Goal: Task Accomplishment & Management: Manage account settings

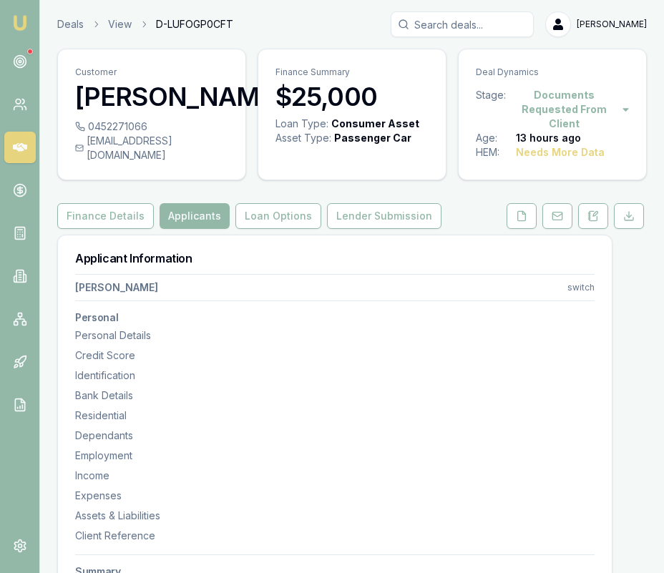
click at [20, 19] on img at bounding box center [19, 22] width 17 height 17
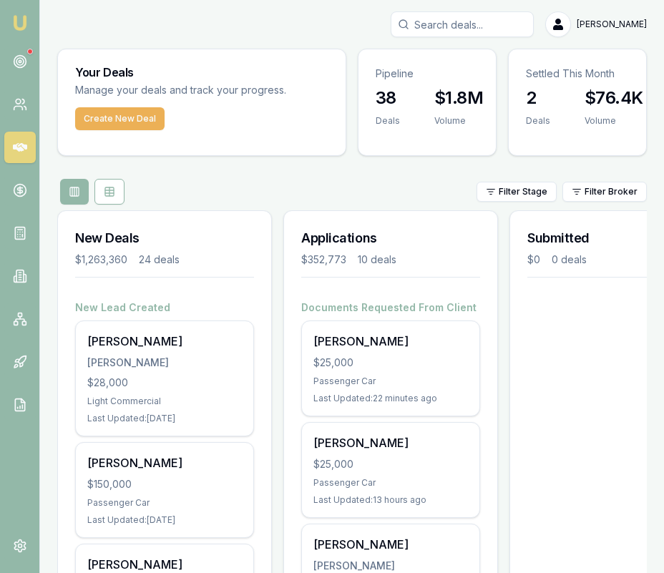
click at [463, 27] on input "Search deals" at bounding box center [461, 24] width 143 height 26
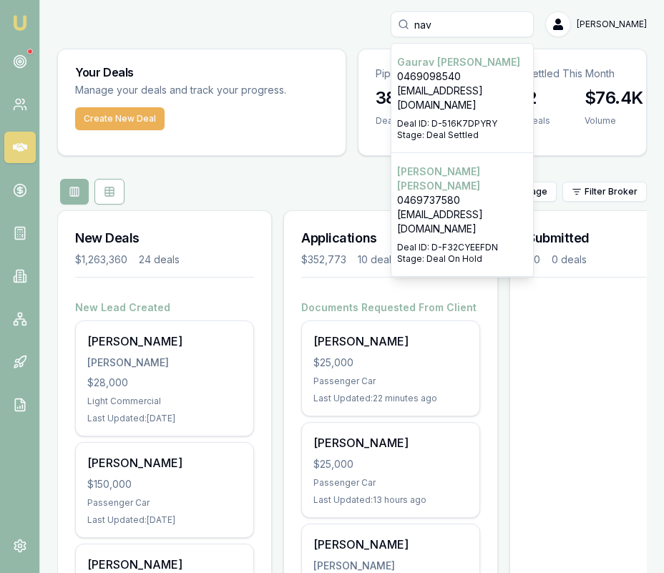
type input "nav"
click at [445, 207] on p "navugrewal27@gmail.com" at bounding box center [462, 221] width 130 height 29
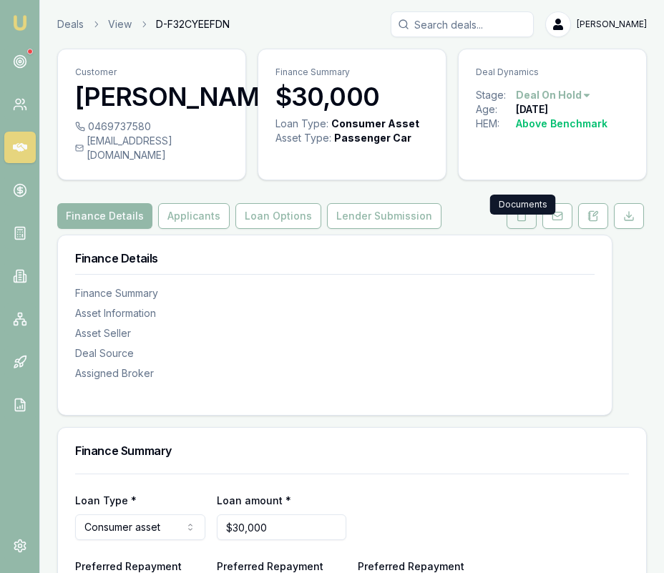
click at [472, 222] on icon at bounding box center [521, 215] width 11 height 11
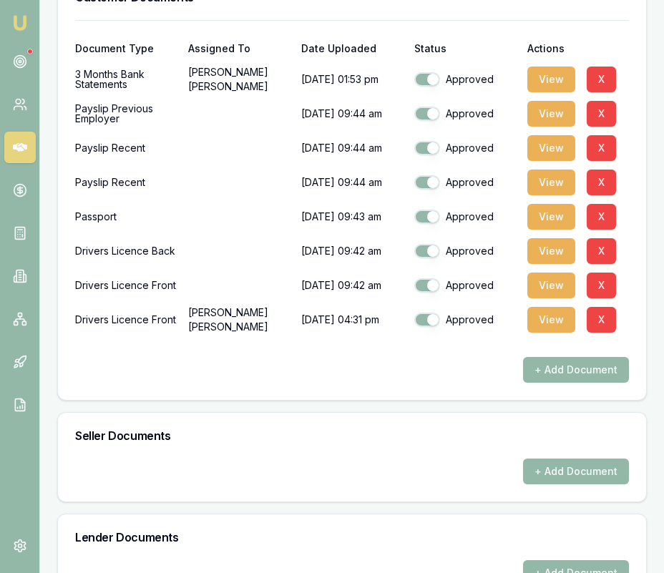
scroll to position [596, 0]
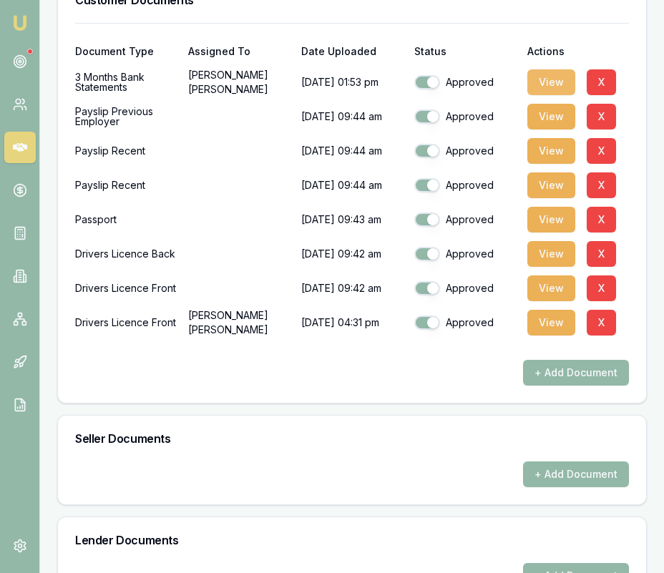
click at [472, 95] on button "View" at bounding box center [551, 82] width 48 height 26
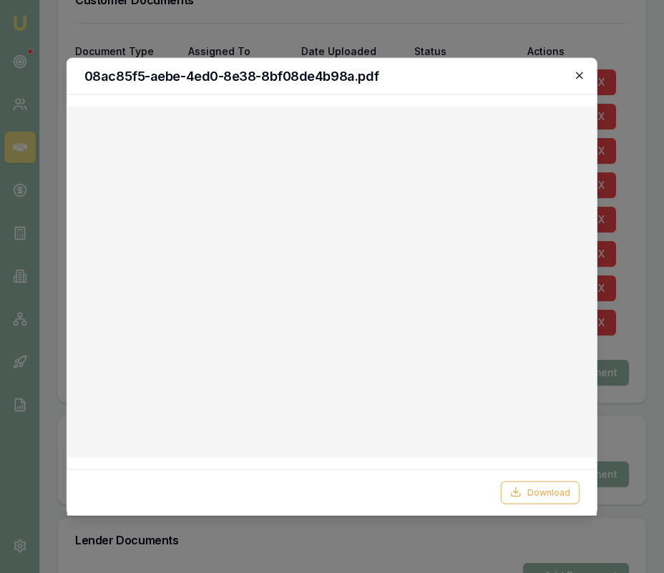
click at [472, 76] on icon "button" at bounding box center [579, 75] width 6 height 6
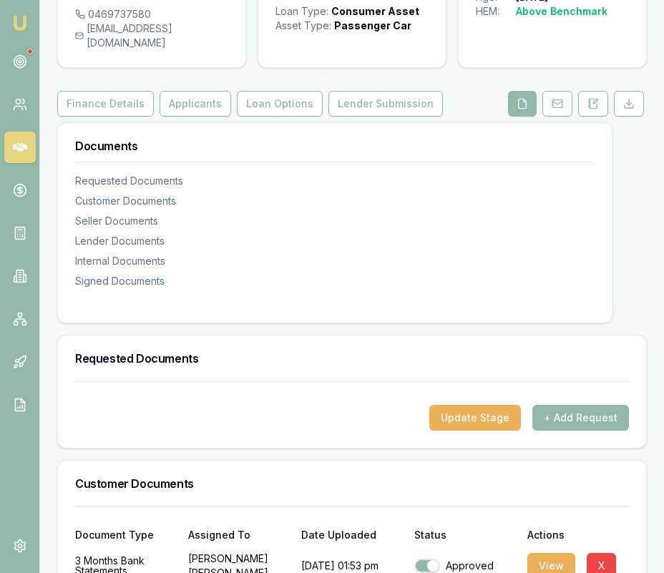
scroll to position [114, 0]
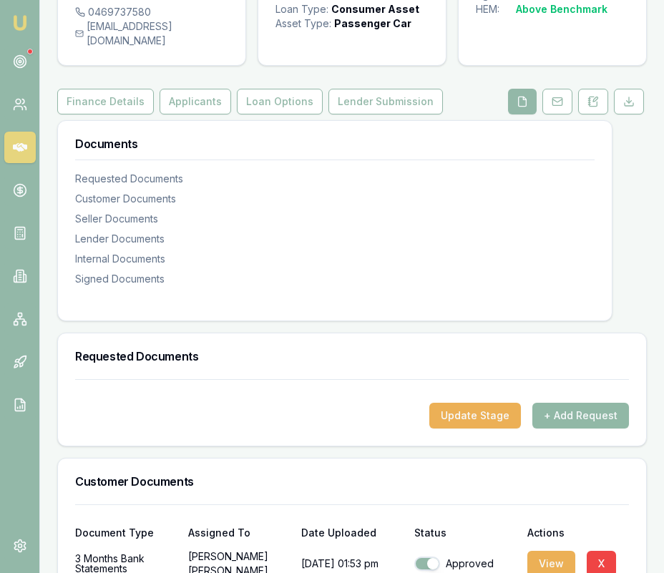
click at [472, 428] on button "+ Add Request" at bounding box center [580, 416] width 97 height 26
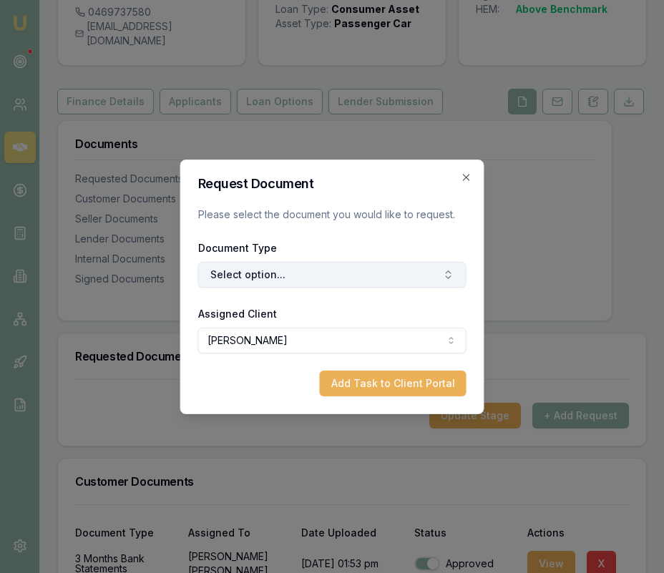
drag, startPoint x: 381, startPoint y: 267, endPoint x: 379, endPoint y: 286, distance: 18.7
click at [381, 267] on button "Select option..." at bounding box center [332, 275] width 268 height 26
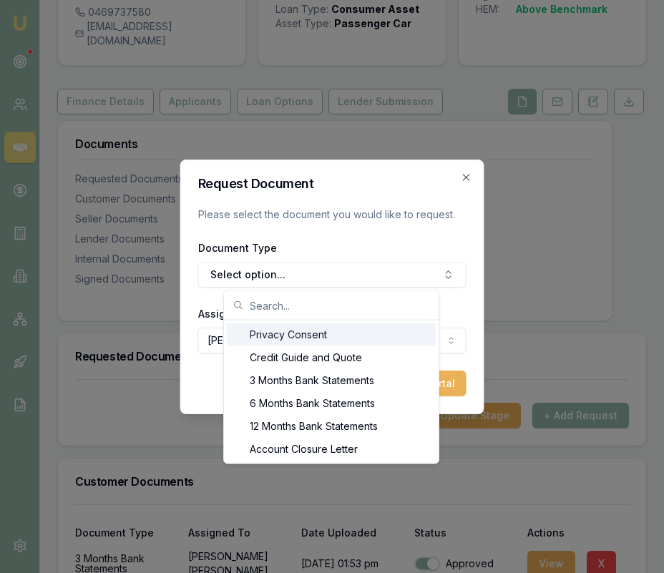
click at [358, 336] on div "Privacy Consent" at bounding box center [331, 334] width 209 height 23
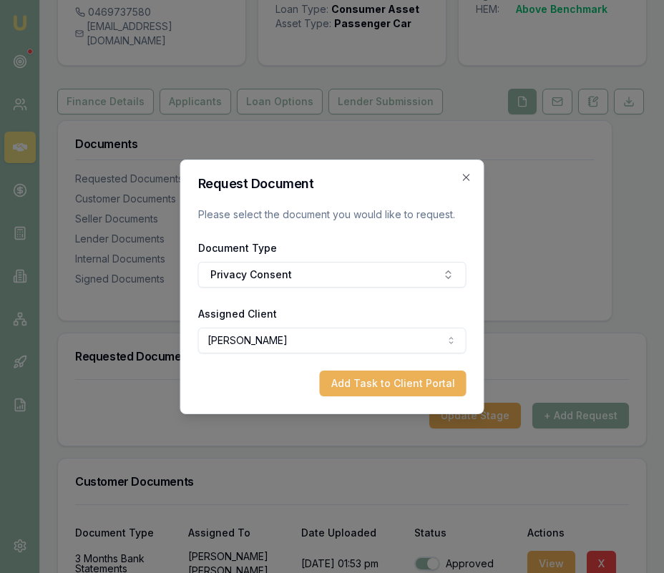
click at [407, 378] on button "Add Task to Client Portal" at bounding box center [393, 383] width 147 height 26
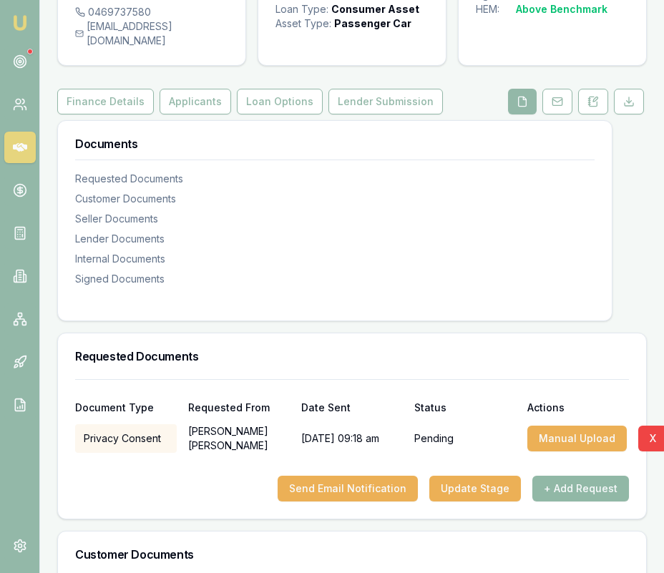
click at [472, 492] on button "+ Add Request" at bounding box center [580, 489] width 97 height 26
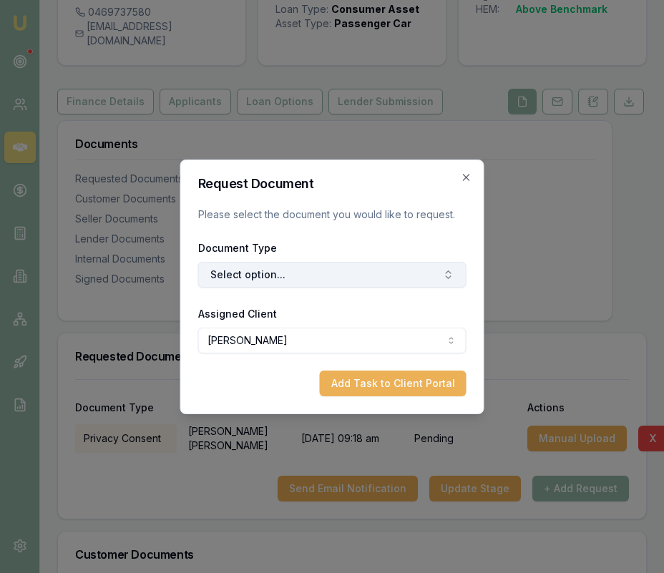
click at [411, 270] on button "Select option..." at bounding box center [332, 275] width 268 height 26
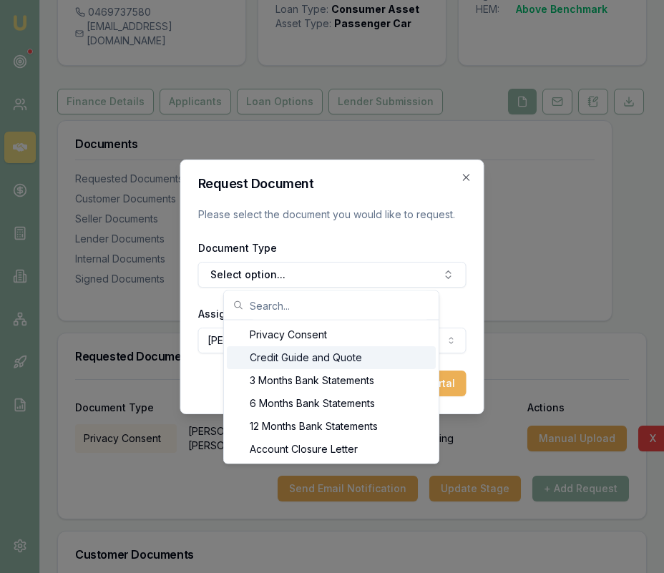
click at [375, 360] on div "Credit Guide and Quote" at bounding box center [331, 357] width 209 height 23
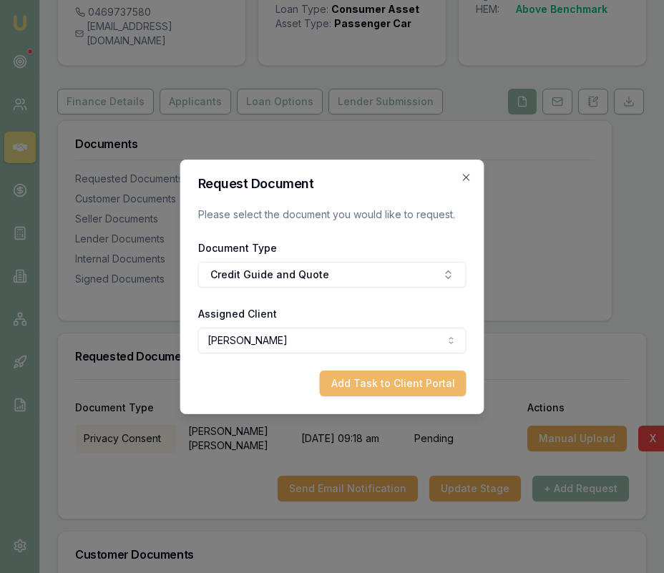
click at [386, 391] on button "Add Task to Client Portal" at bounding box center [393, 383] width 147 height 26
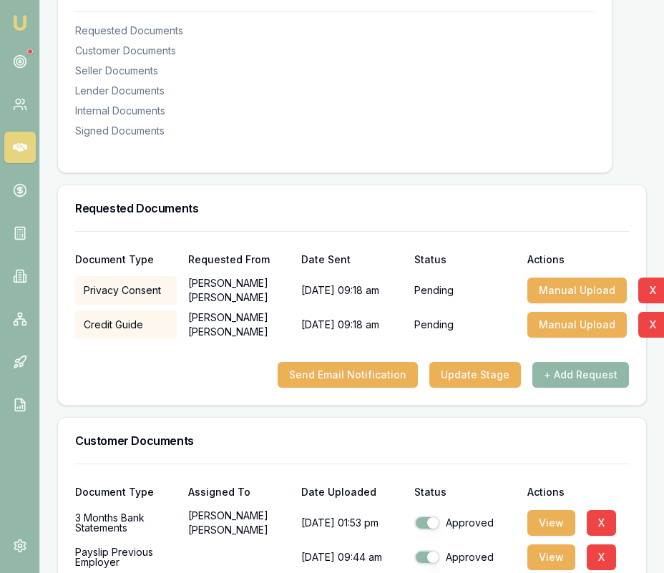
scroll to position [267, 0]
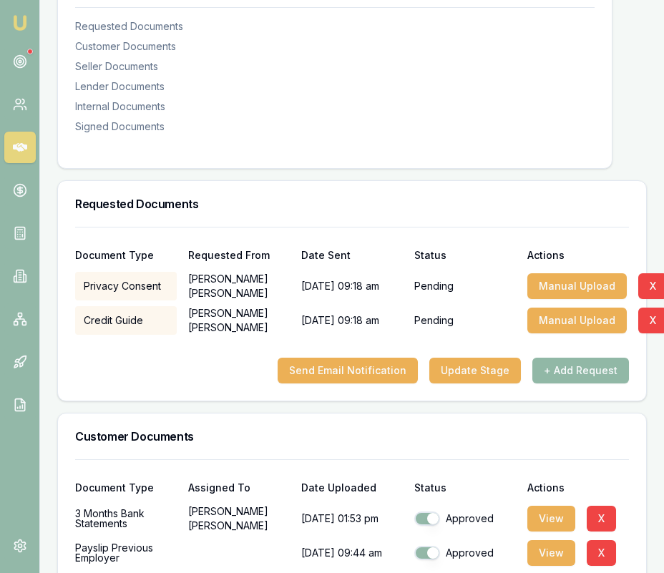
click at [472, 383] on button "+ Add Request" at bounding box center [580, 371] width 97 height 26
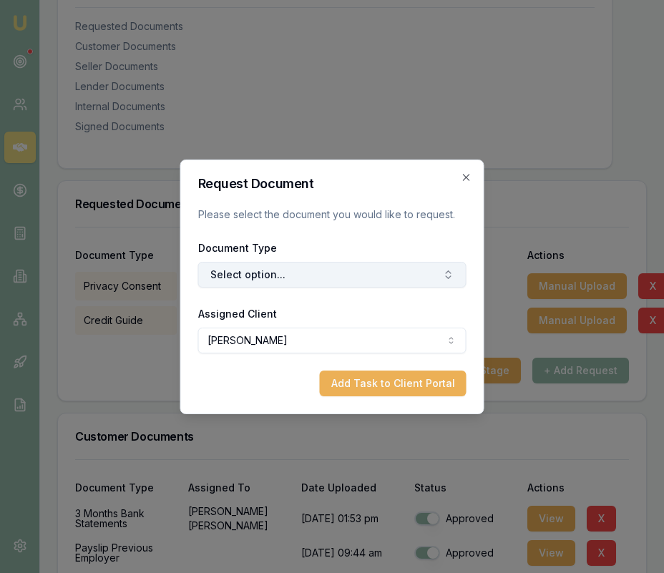
click at [399, 282] on button "Select option..." at bounding box center [332, 275] width 268 height 26
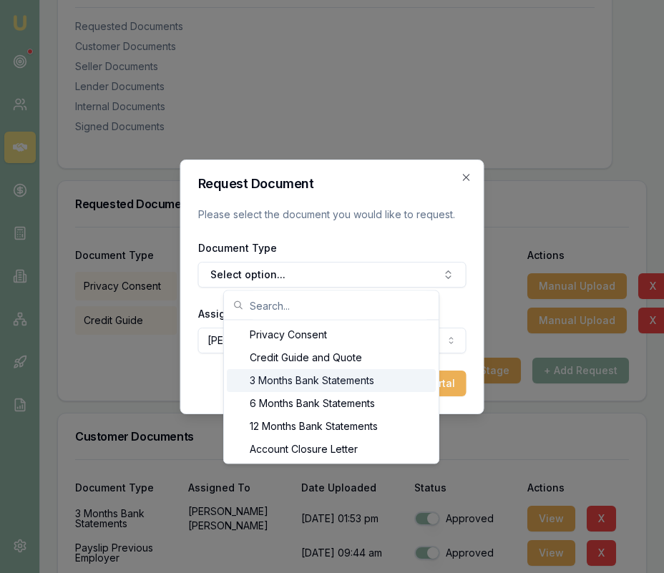
click at [365, 373] on div "3 Months Bank Statements" at bounding box center [331, 380] width 209 height 23
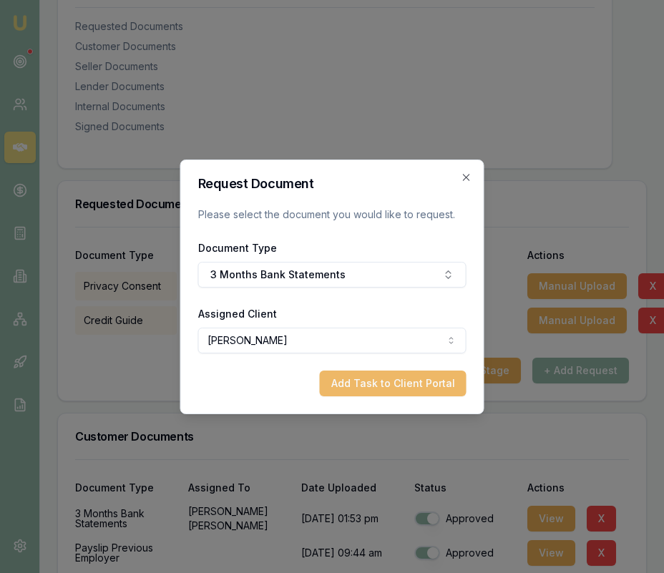
click at [381, 379] on button "Add Task to Client Portal" at bounding box center [393, 383] width 147 height 26
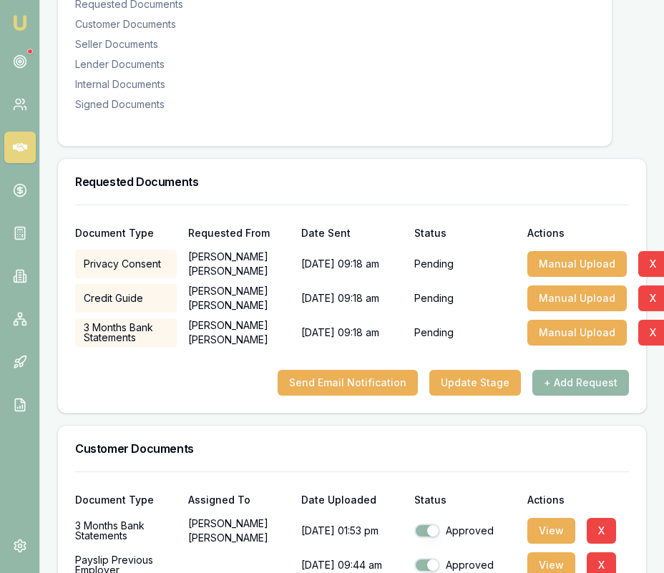
scroll to position [355, 0]
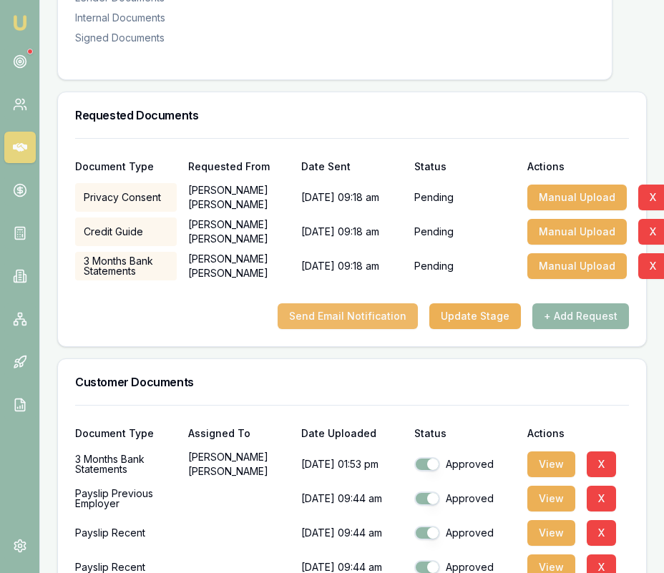
click at [320, 329] on button "Send Email Notification" at bounding box center [347, 316] width 140 height 26
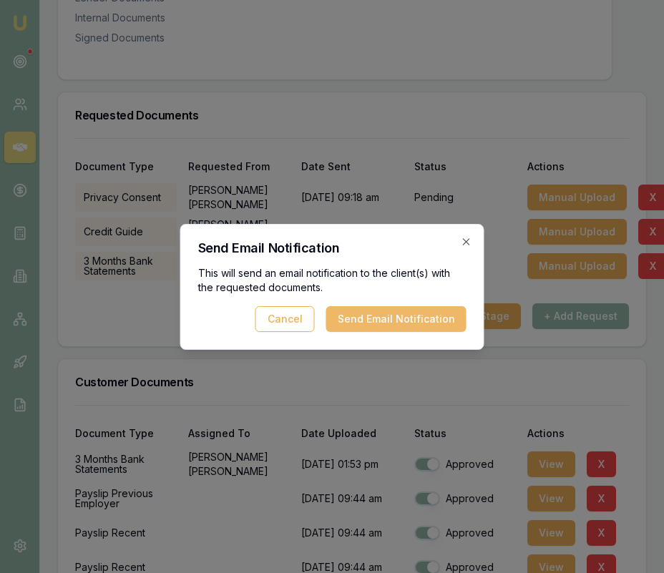
click at [372, 313] on button "Send Email Notification" at bounding box center [396, 319] width 140 height 26
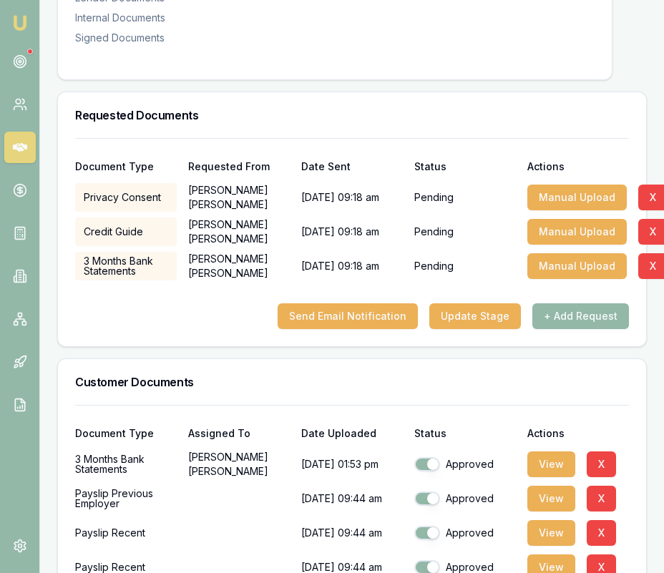
scroll to position [0, 0]
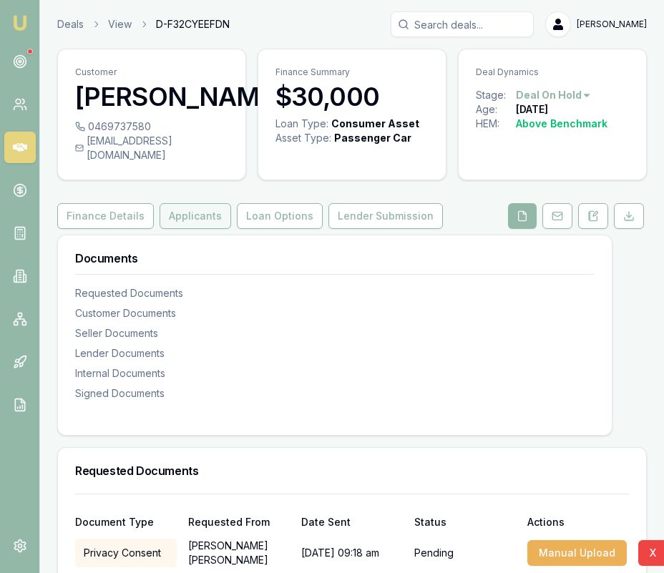
click at [166, 229] on button "Applicants" at bounding box center [195, 216] width 72 height 26
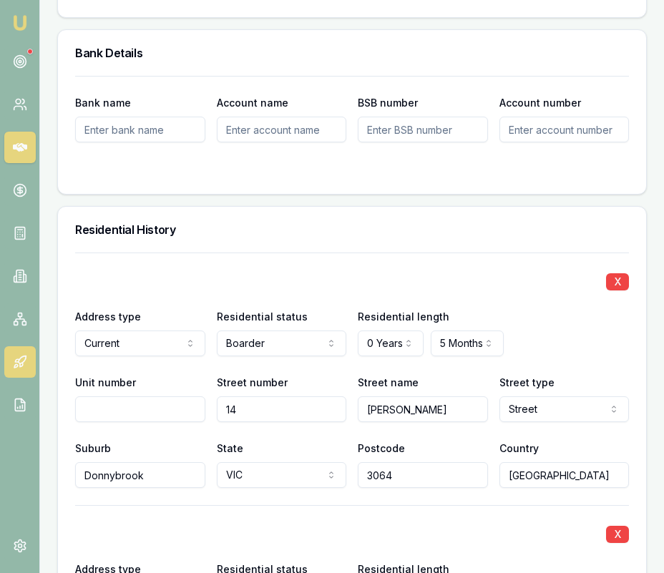
scroll to position [1711, 0]
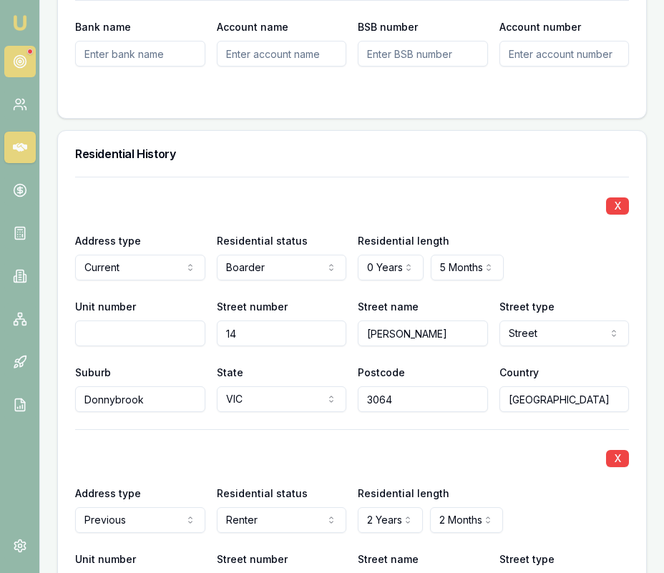
click at [24, 67] on icon at bounding box center [20, 61] width 14 height 14
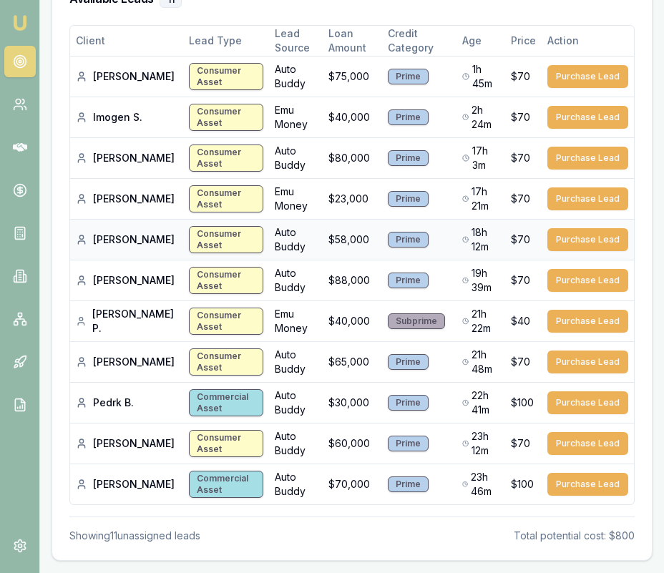
scroll to position [277, 0]
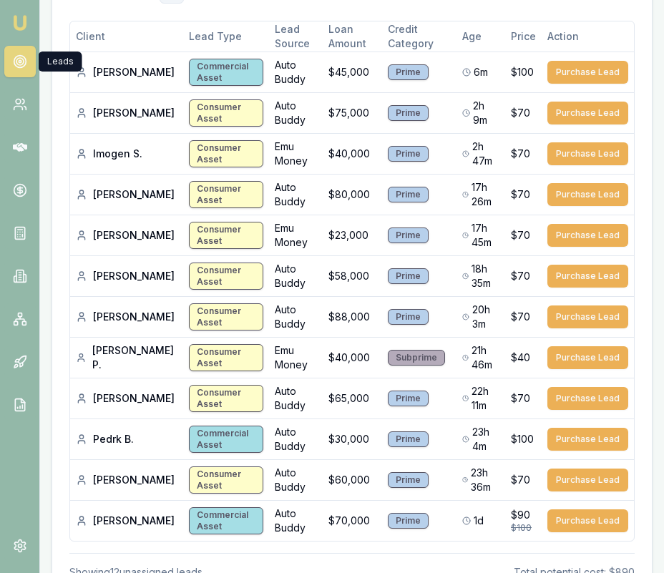
click at [16, 24] on img at bounding box center [19, 22] width 17 height 17
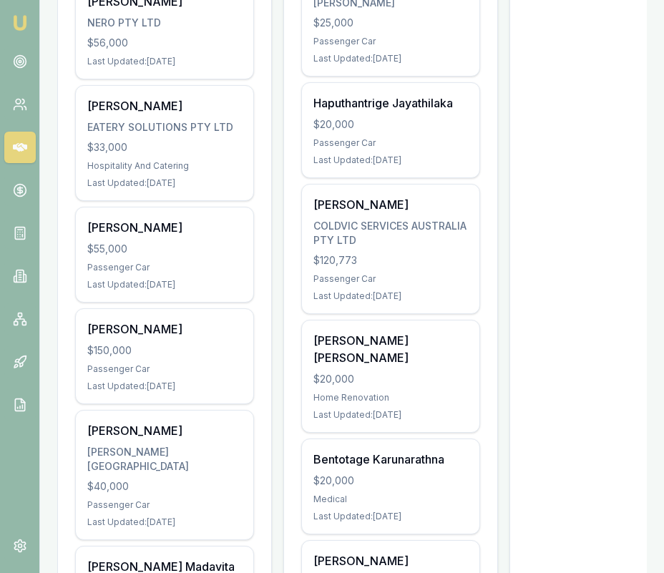
scroll to position [527, 0]
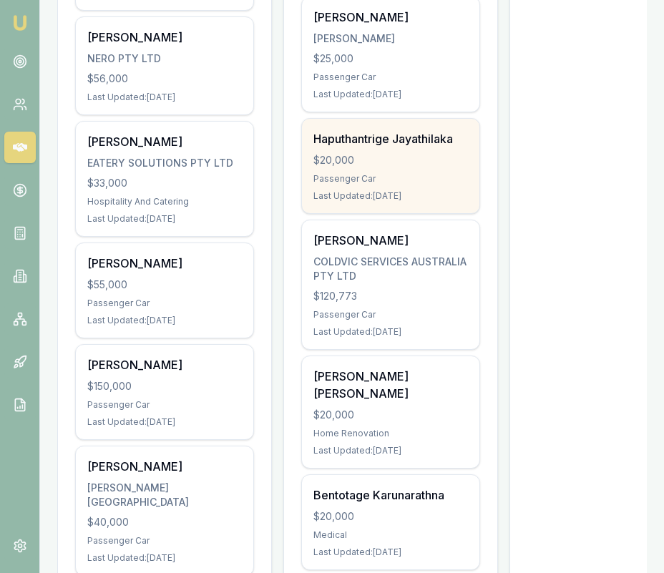
click at [363, 173] on div "Passenger Car" at bounding box center [390, 178] width 154 height 11
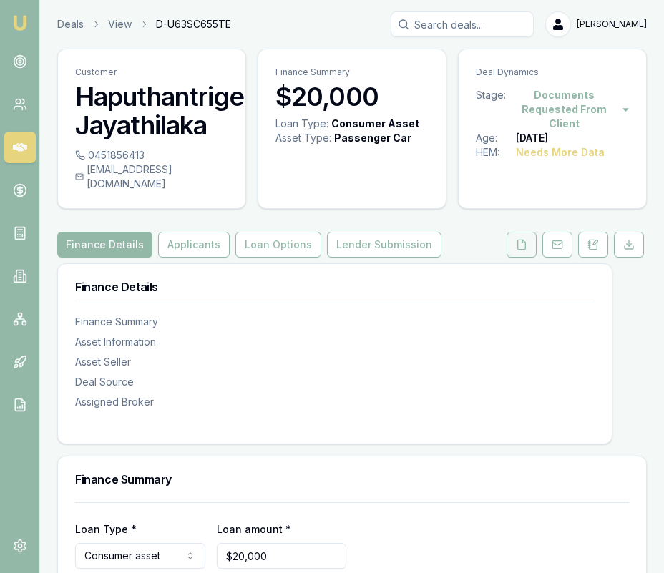
click at [513, 232] on button at bounding box center [521, 245] width 30 height 26
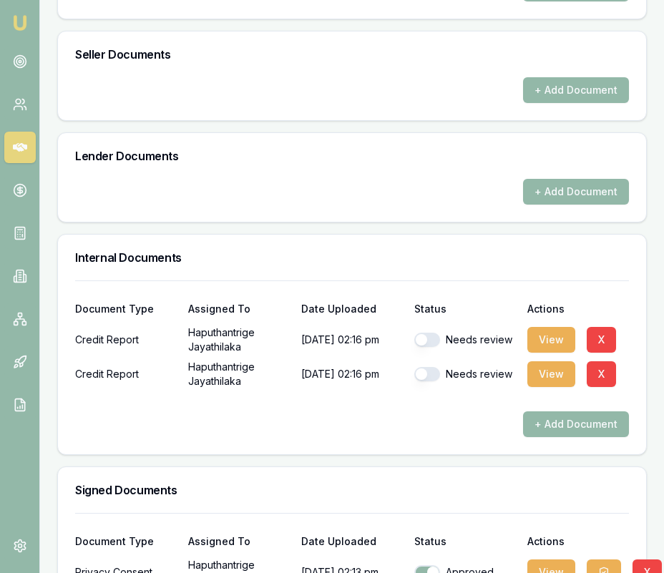
scroll to position [786, 0]
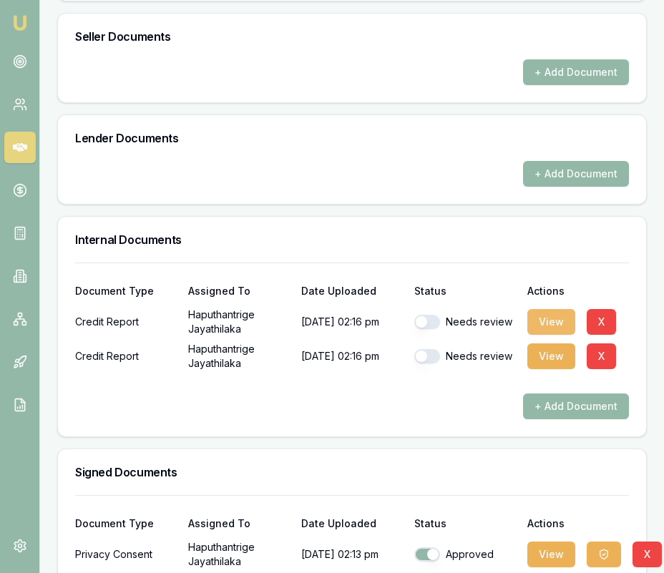
click at [545, 309] on button "View" at bounding box center [551, 322] width 48 height 26
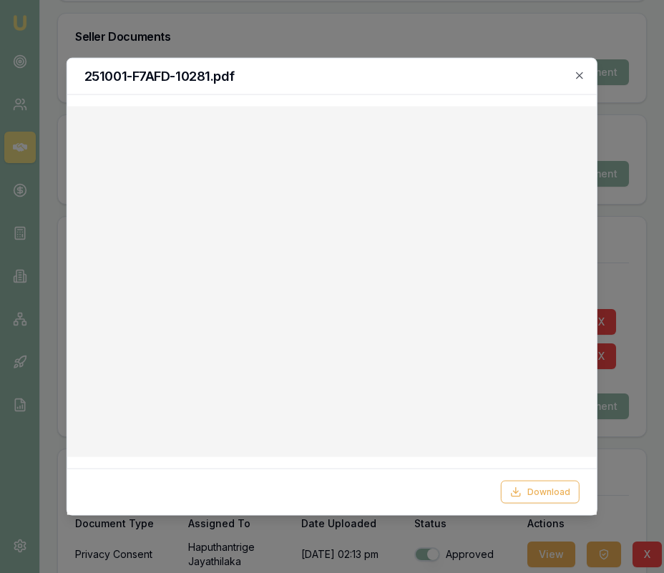
click at [382, 530] on div at bounding box center [332, 286] width 664 height 573
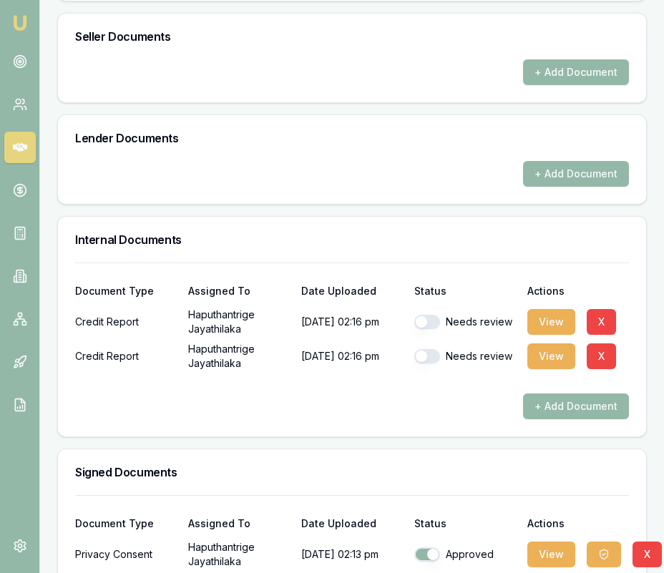
click at [430, 315] on button "button" at bounding box center [427, 322] width 26 height 14
checkbox input "true"
click at [429, 349] on button "button" at bounding box center [427, 356] width 26 height 14
checkbox input "true"
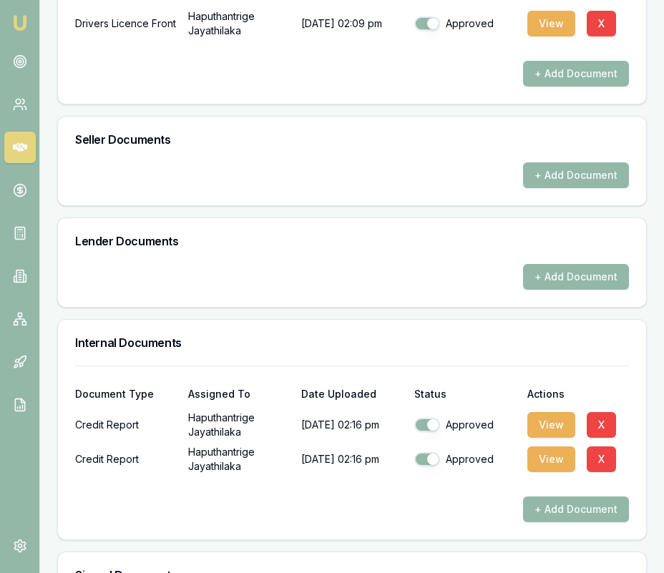
scroll to position [686, 0]
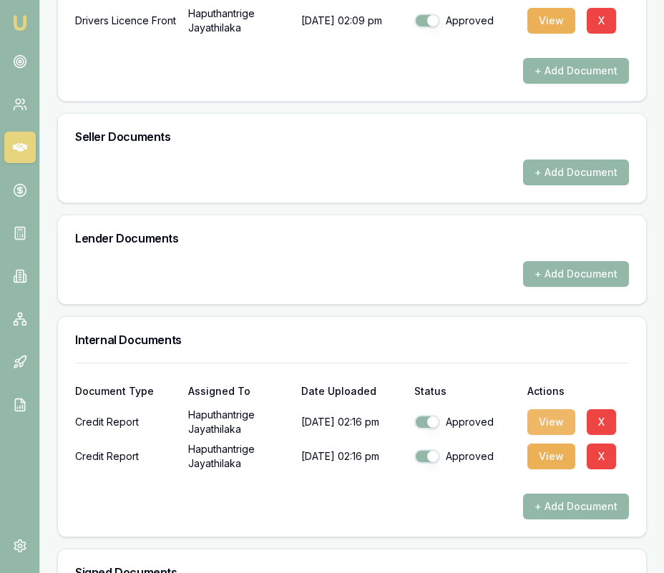
click at [558, 409] on button "View" at bounding box center [551, 422] width 48 height 26
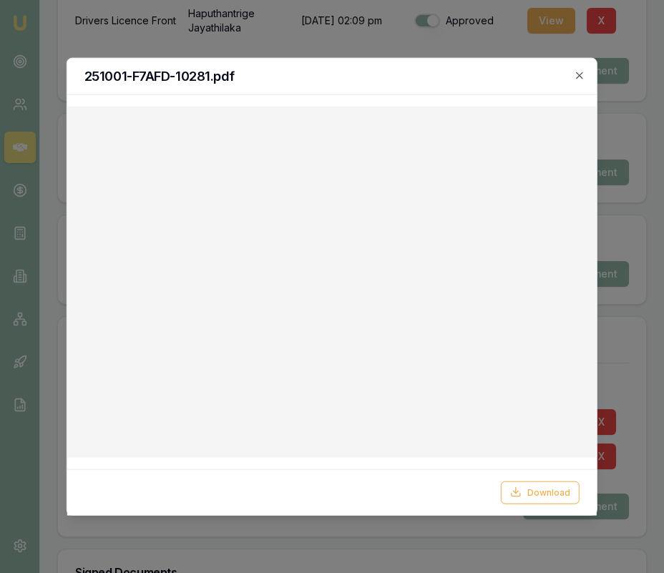
click at [581, 69] on div "251001-F7AFD-10281.pdf" at bounding box center [331, 76] width 529 height 36
click at [575, 74] on icon "button" at bounding box center [579, 74] width 11 height 11
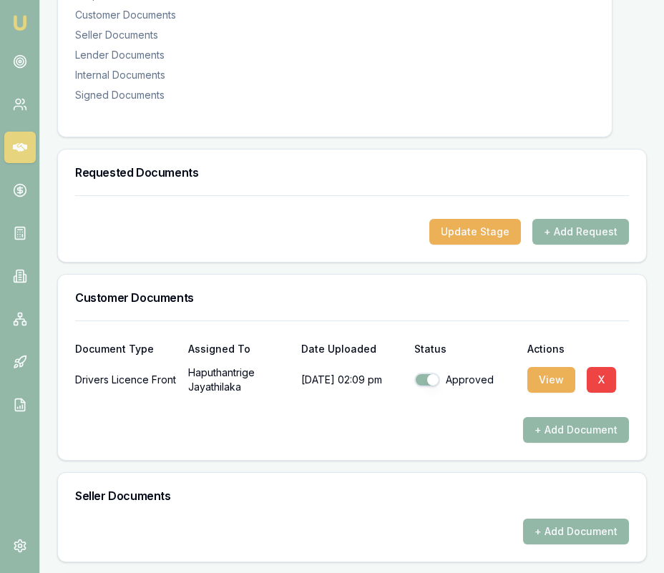
scroll to position [0, 0]
